Goal: Information Seeking & Learning: Find specific fact

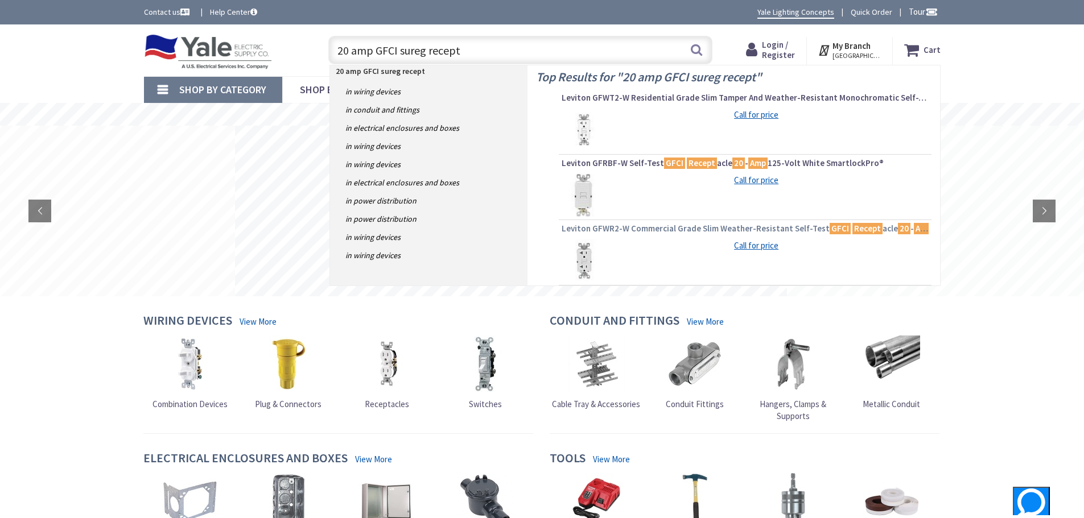
type input "20 amp GFCI sureg recept"
click at [658, 226] on span "Leviton GFWR2-W Commercial Grade Slim Weather-Resistant Self-Test GFCI Recept a…" at bounding box center [745, 228] width 367 height 11
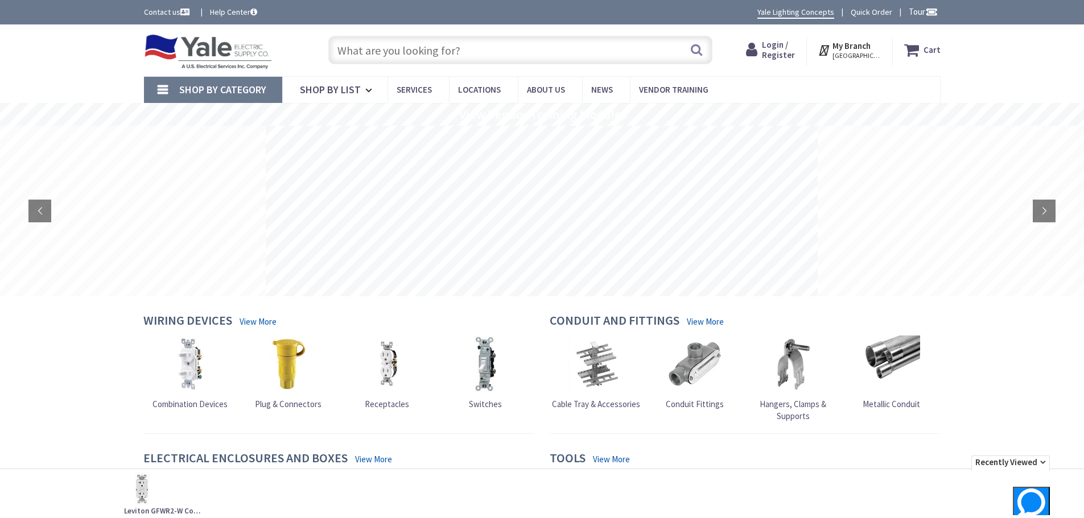
click at [379, 45] on input "text" at bounding box center [520, 50] width 384 height 28
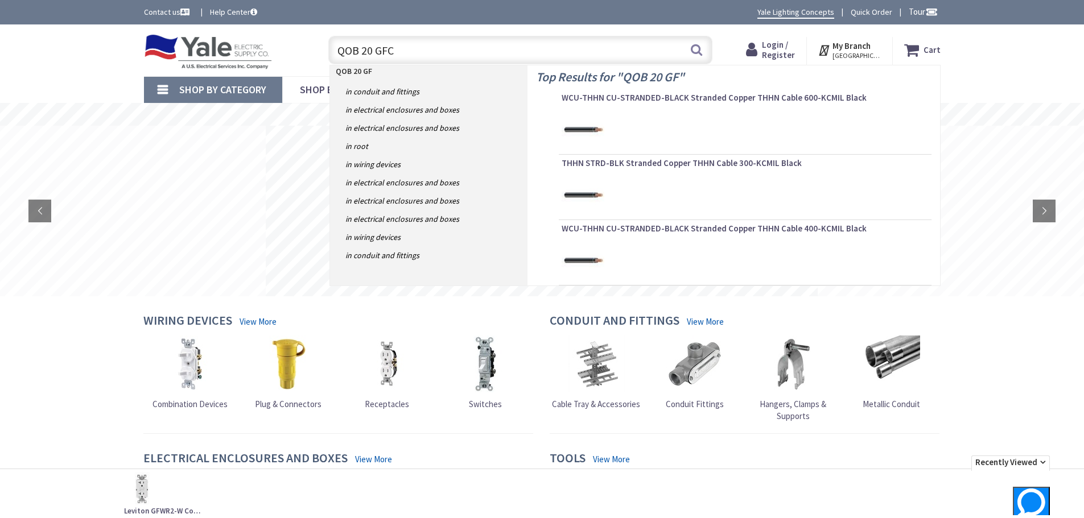
type input "QOB 20 GFCI"
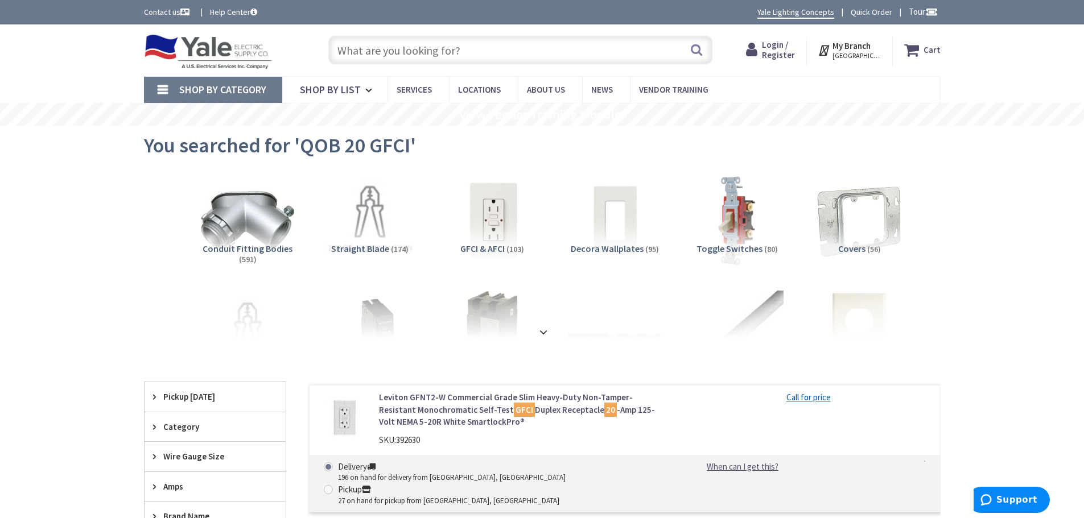
click at [392, 56] on input "text" at bounding box center [520, 50] width 384 height 28
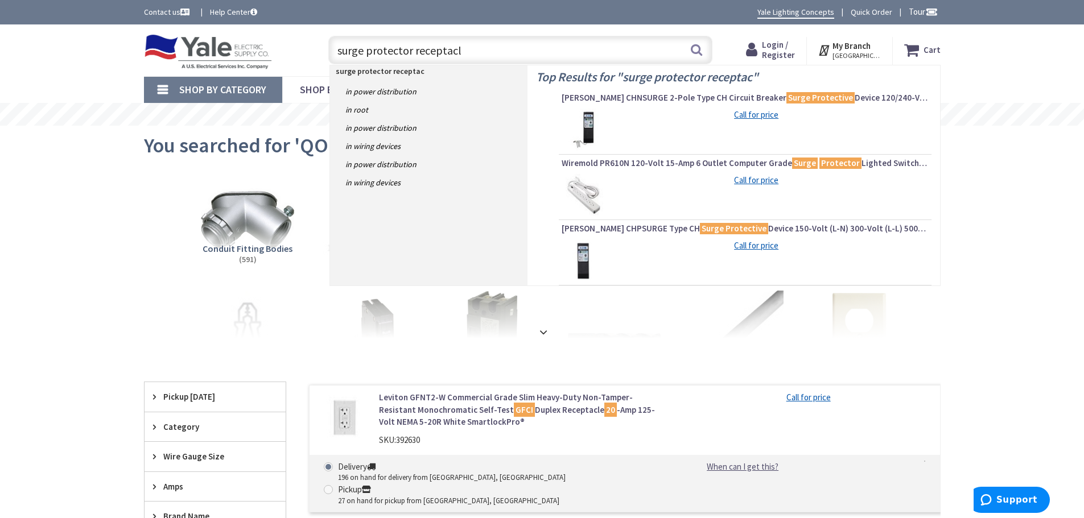
type input "surge protector receptacle"
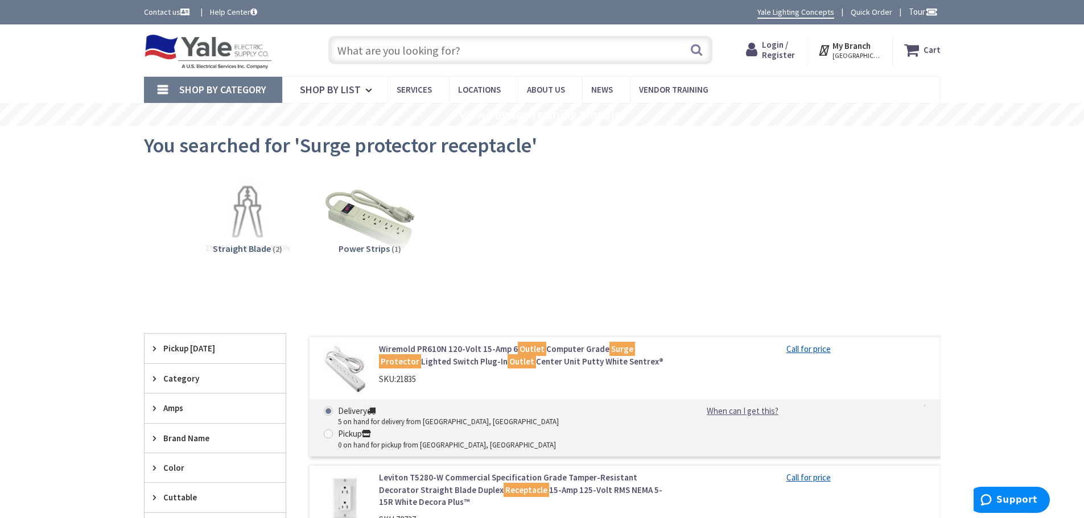
click at [1083, 131] on div "Skip to Content Toggle Nav Search Cart My Cart Close" at bounding box center [542, 519] width 1084 height 990
click at [369, 42] on input "text" at bounding box center [520, 50] width 384 height 28
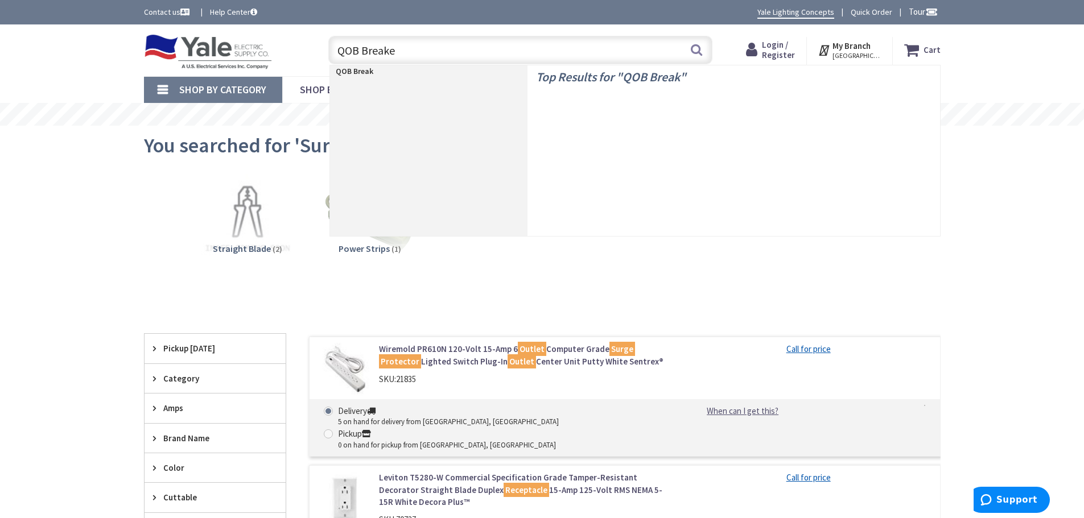
type input "QOB Breaker"
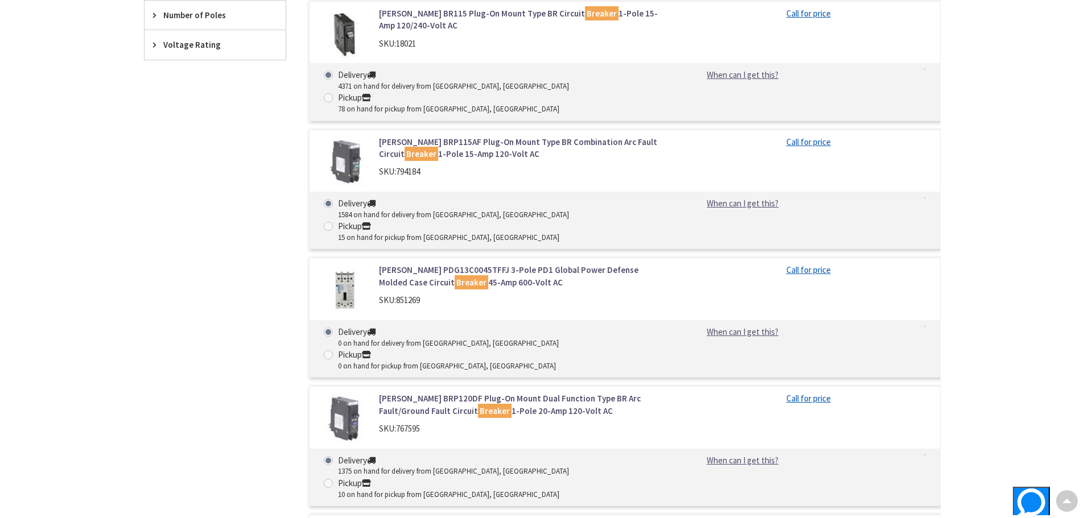
scroll to position [843, 0]
